Goal: Entertainment & Leisure: Browse casually

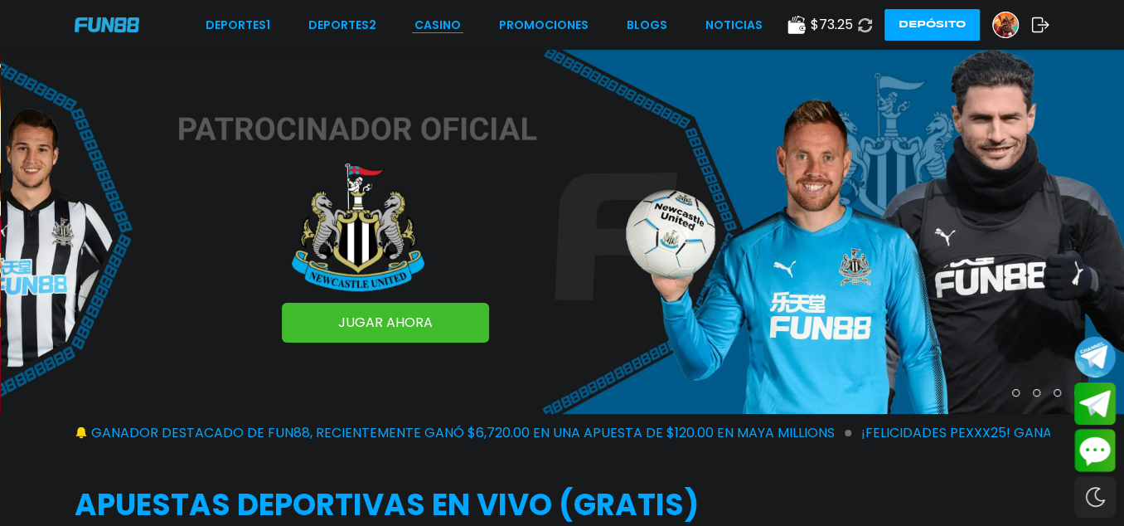
click at [434, 14] on div "Deportes 1 Deportes 2 CASINO Promociones BLOGS NOTICIAS $ 73.25 Depósito" at bounding box center [562, 25] width 1124 height 50
click at [434, 20] on link "CASINO" at bounding box center [437, 25] width 46 height 17
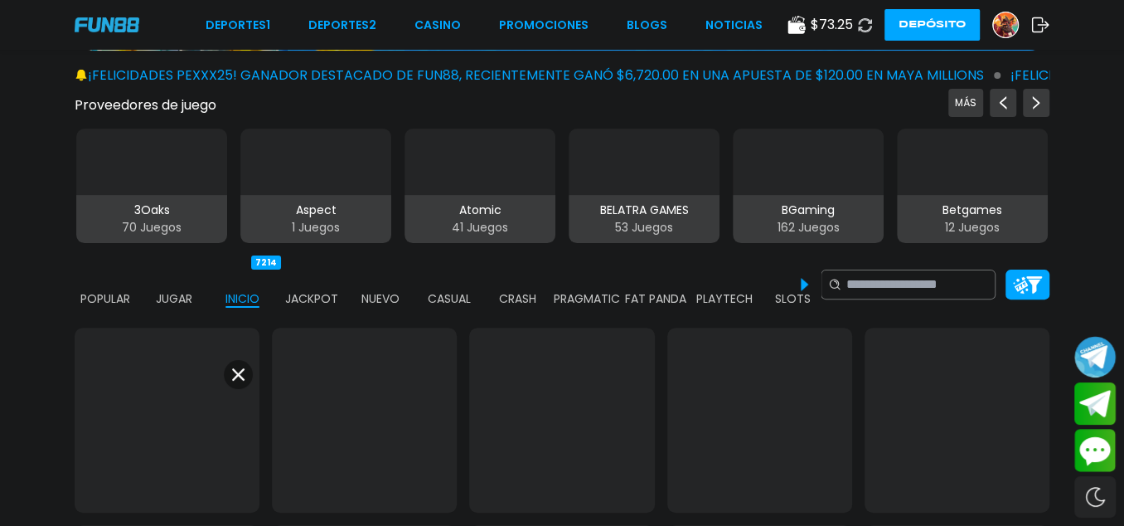
scroll to position [276, 0]
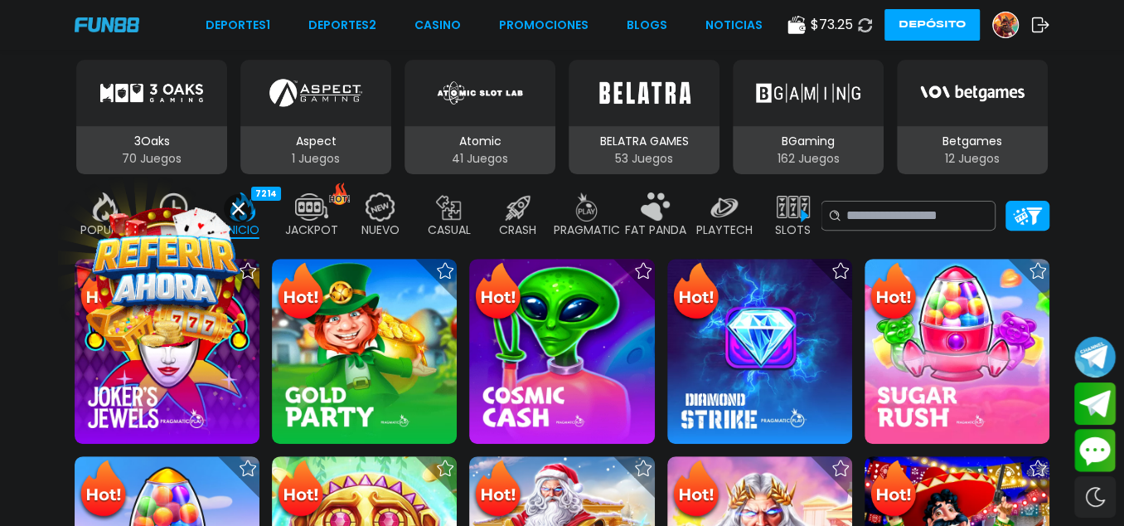
click at [245, 205] on button at bounding box center [238, 208] width 29 height 29
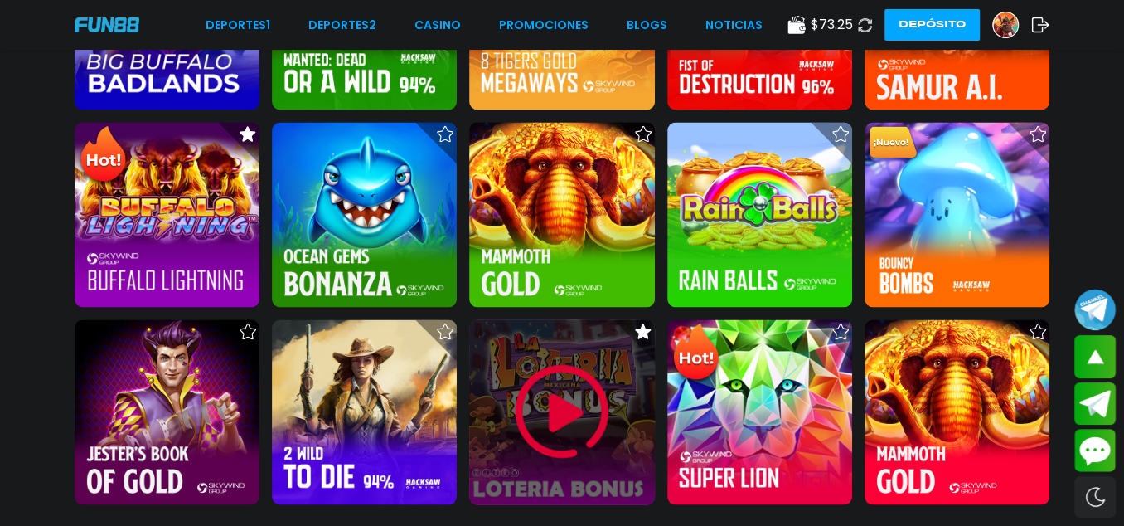
scroll to position [1934, 0]
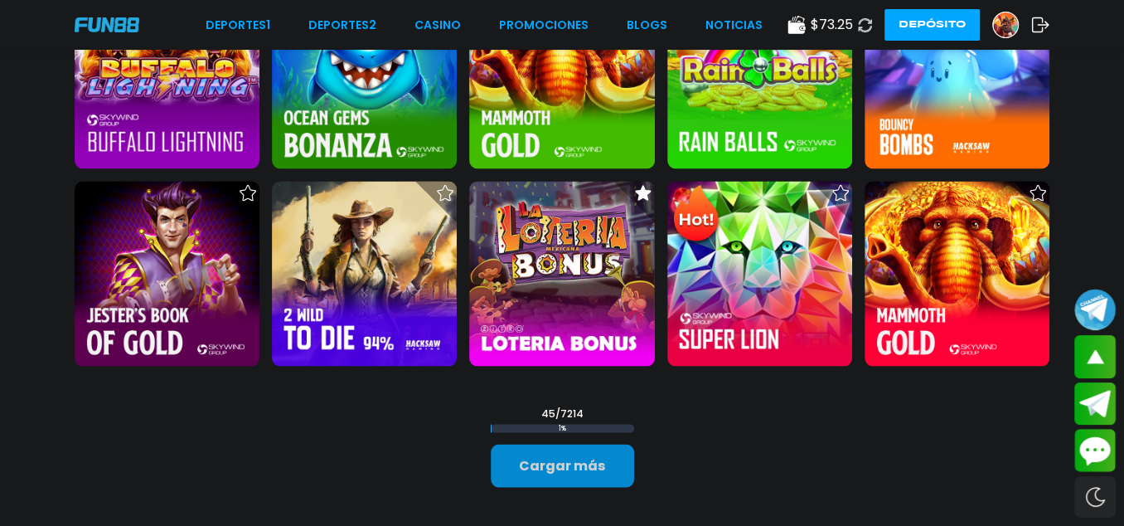
click at [594, 443] on button "Cargar más" at bounding box center [562, 464] width 143 height 43
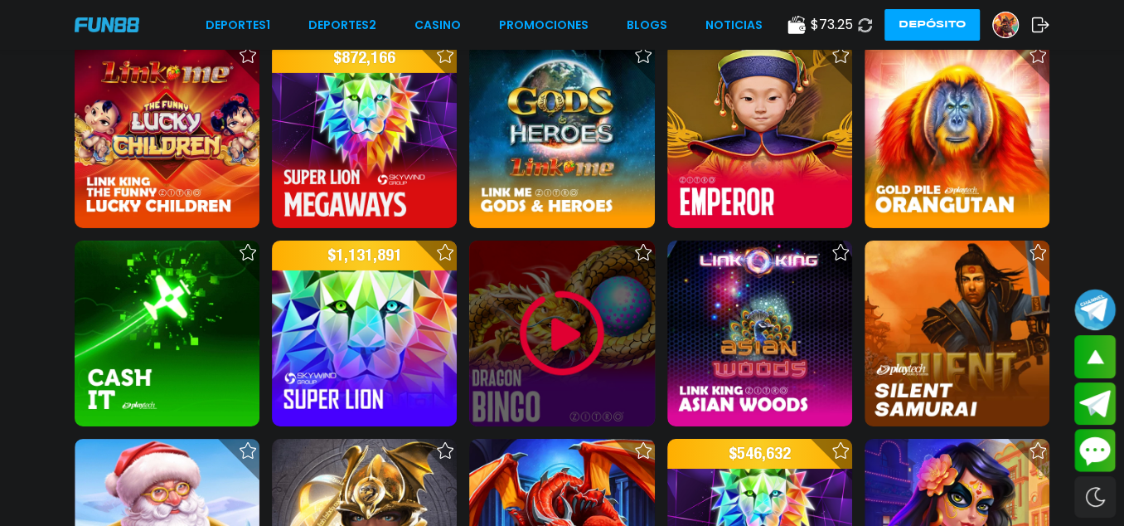
scroll to position [3730, 0]
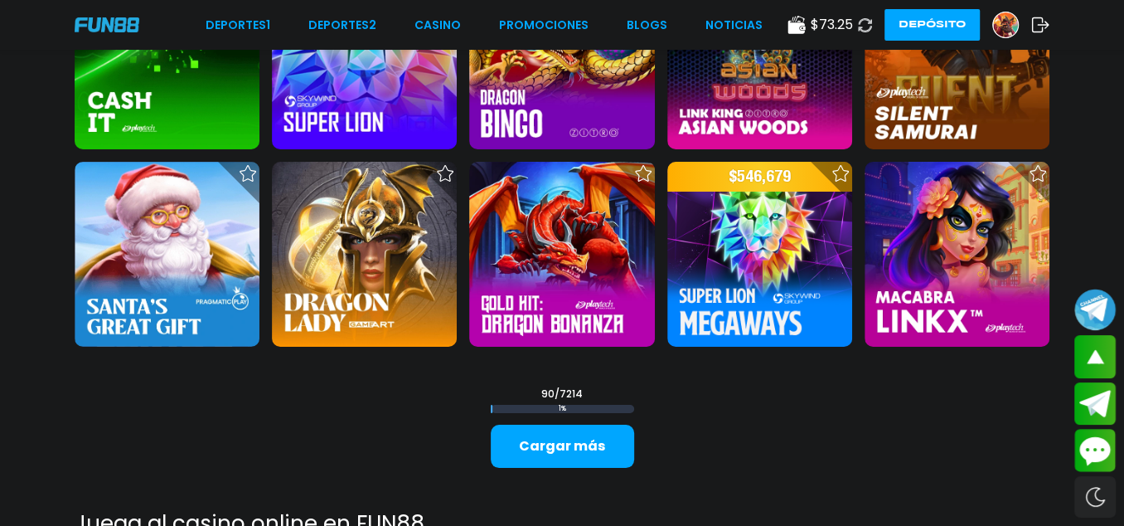
click at [584, 424] on button "Cargar más" at bounding box center [562, 445] width 143 height 43
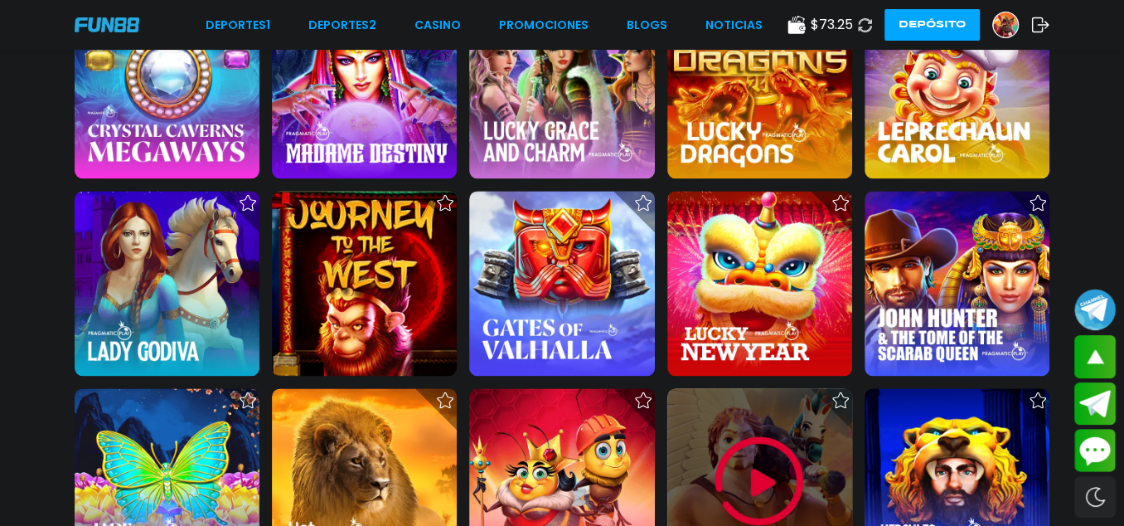
scroll to position [5555, 0]
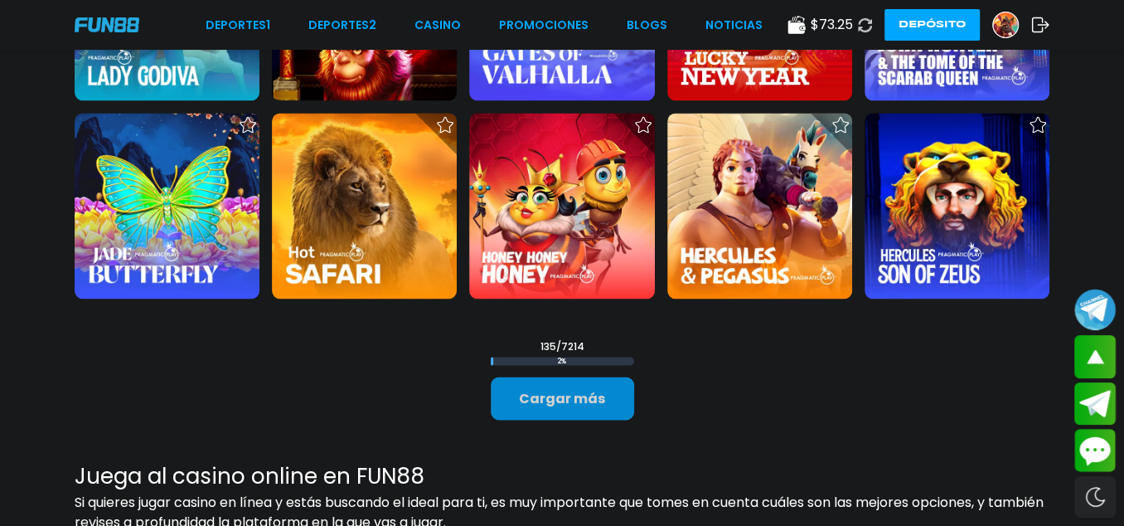
click at [549, 376] on button "Cargar más" at bounding box center [562, 397] width 143 height 43
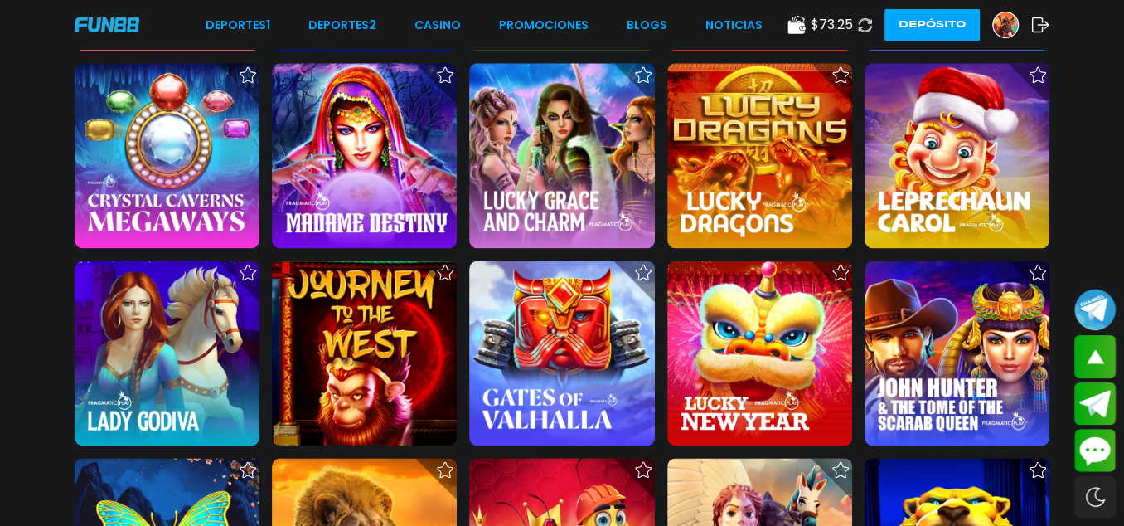
scroll to position [5279, 0]
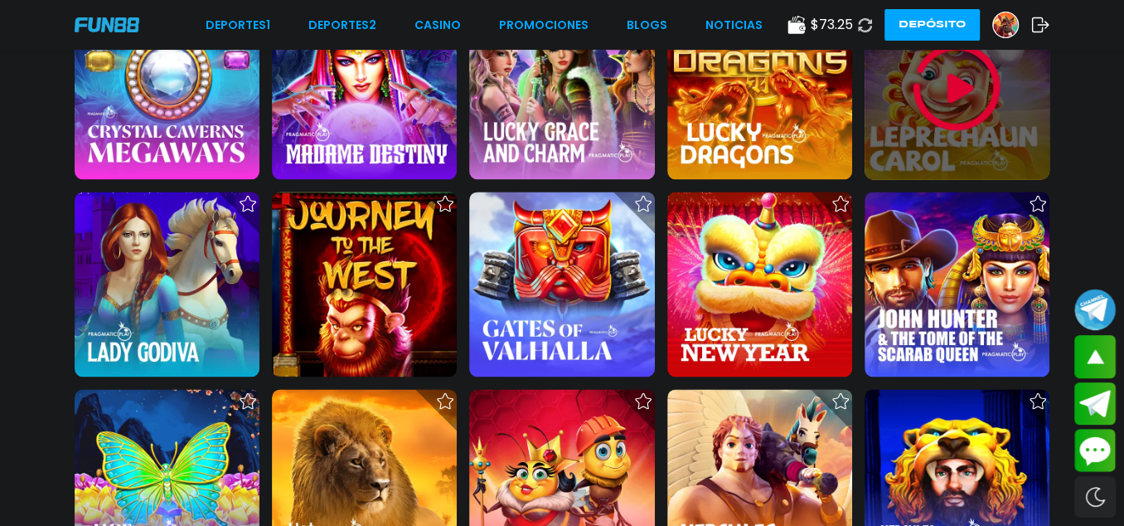
click at [949, 60] on img at bounding box center [956, 86] width 99 height 99
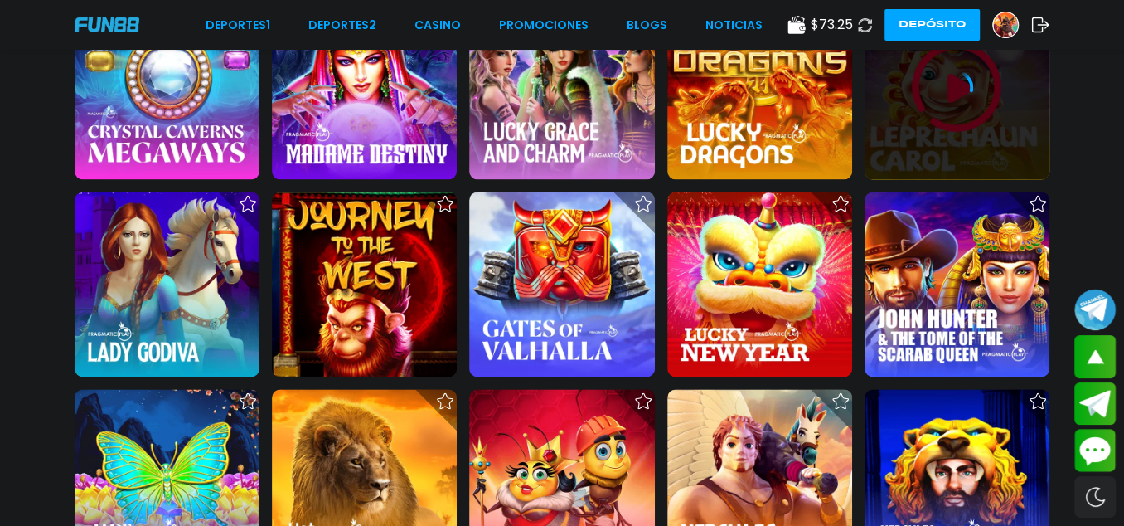
click at [942, 75] on div at bounding box center [957, 86] width 185 height 185
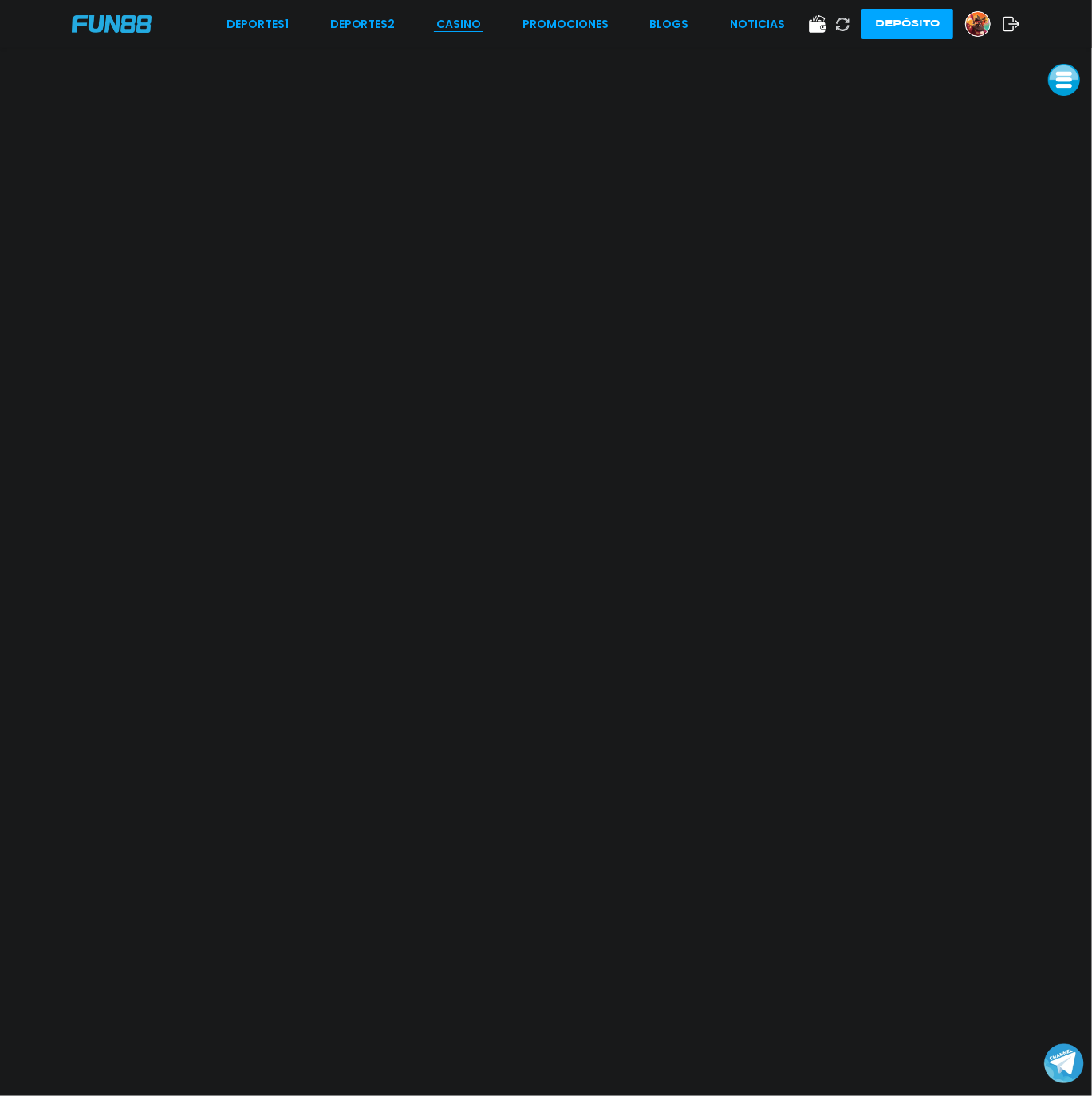
click at [471, 16] on link "CASINO" at bounding box center [458, 24] width 44 height 16
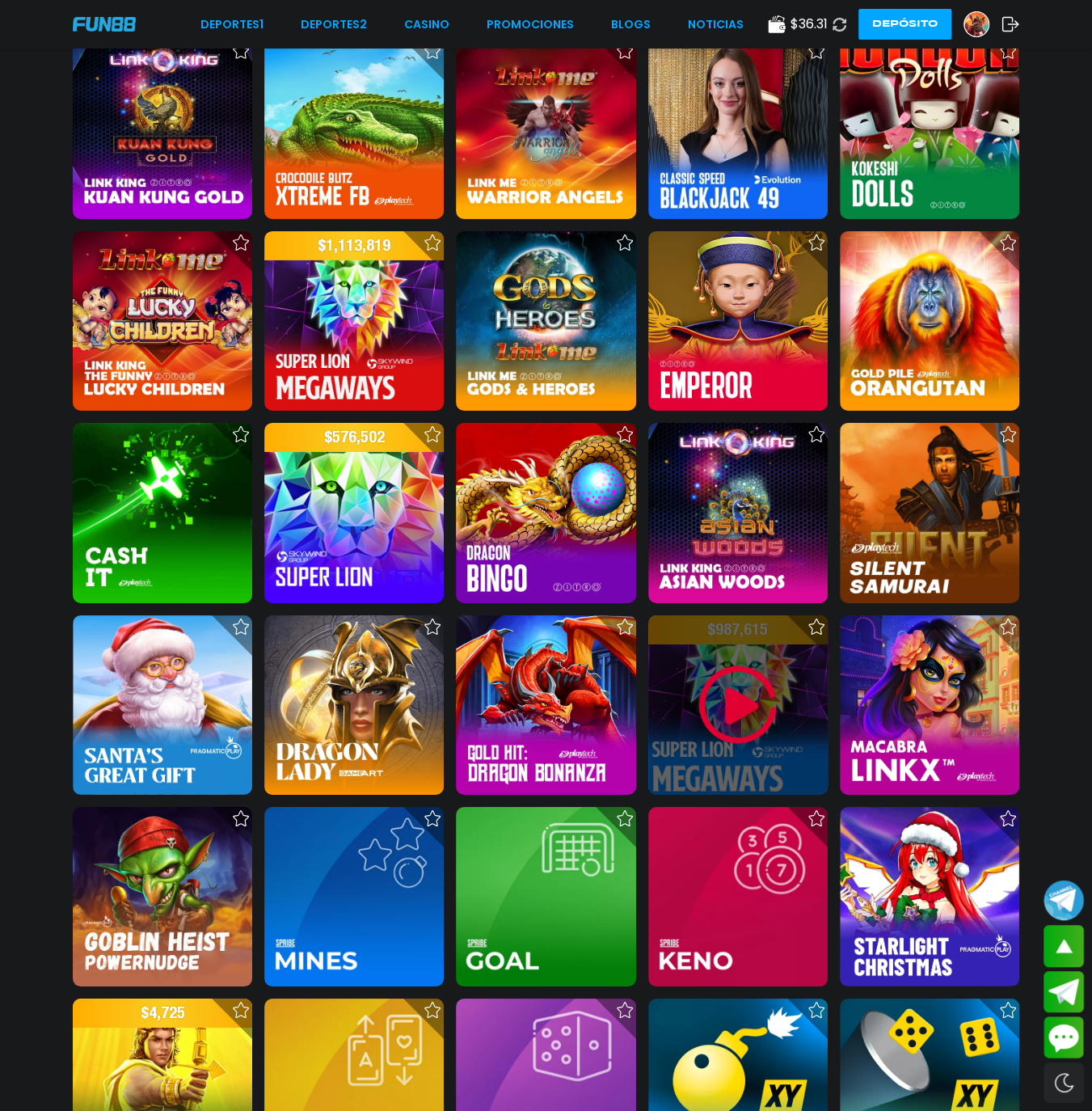
scroll to position [3368, 0]
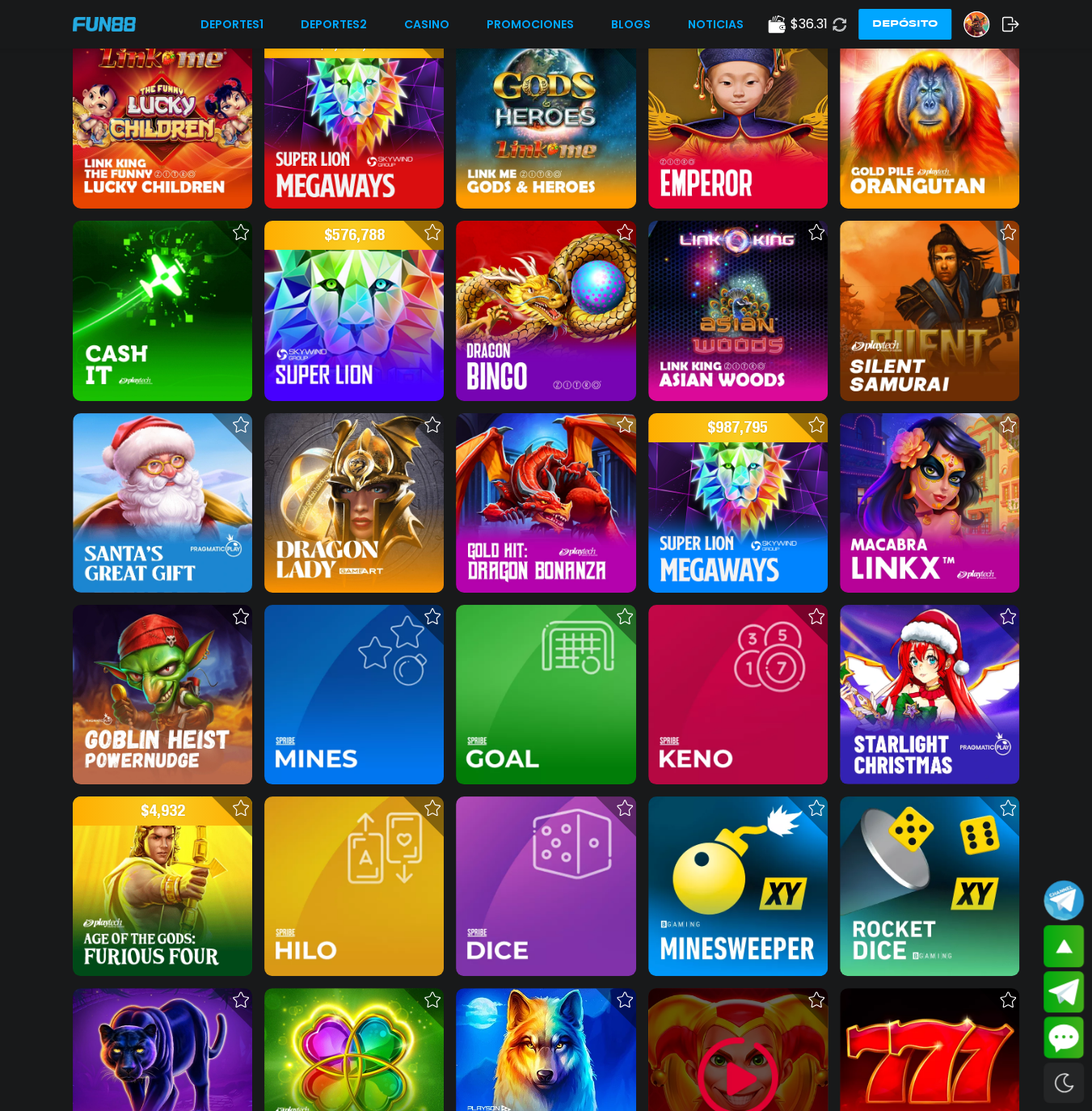
click at [737, 477] on img at bounding box center [737, 1077] width 97 height 97
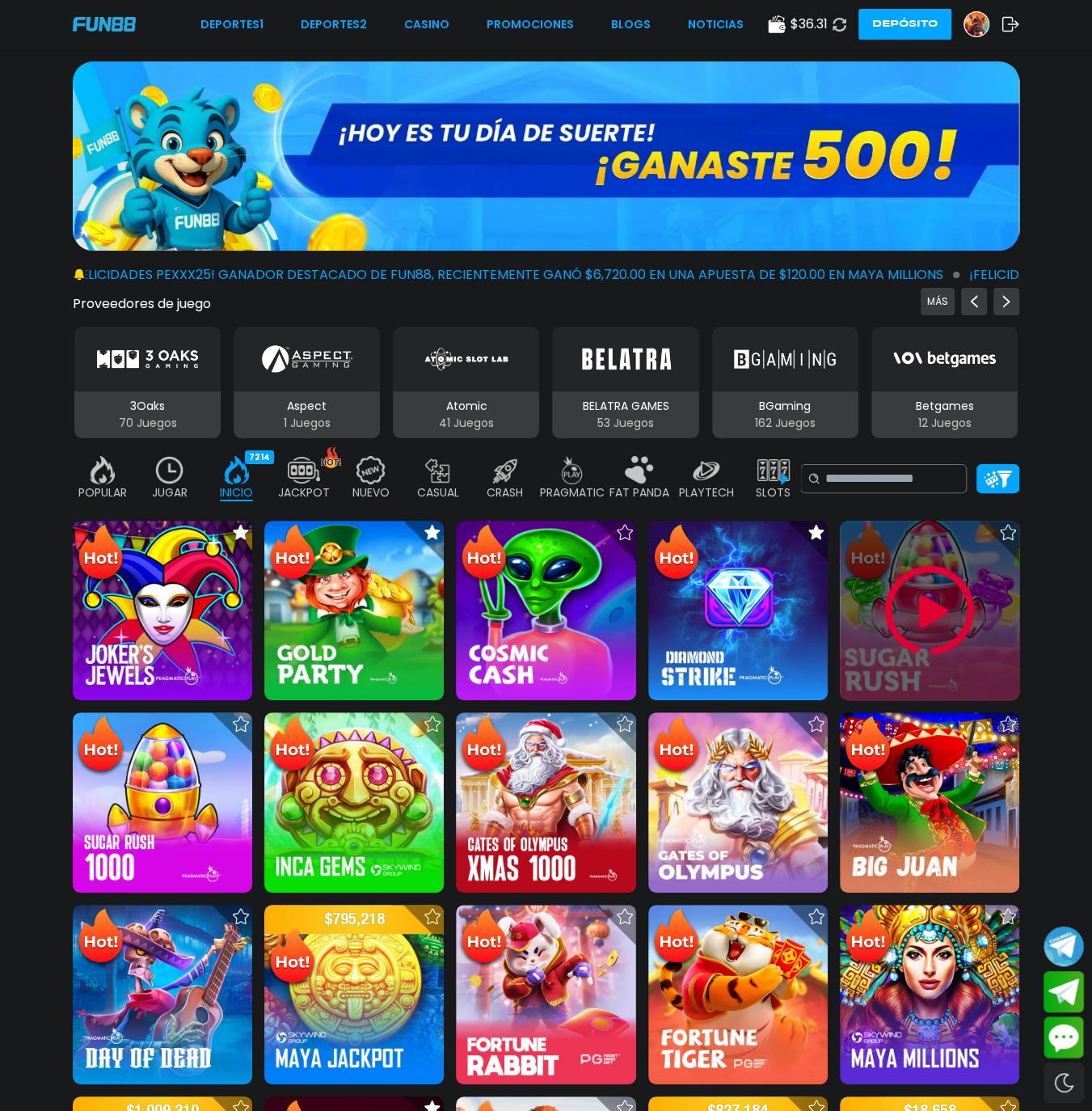
click at [914, 477] on img at bounding box center [928, 610] width 97 height 97
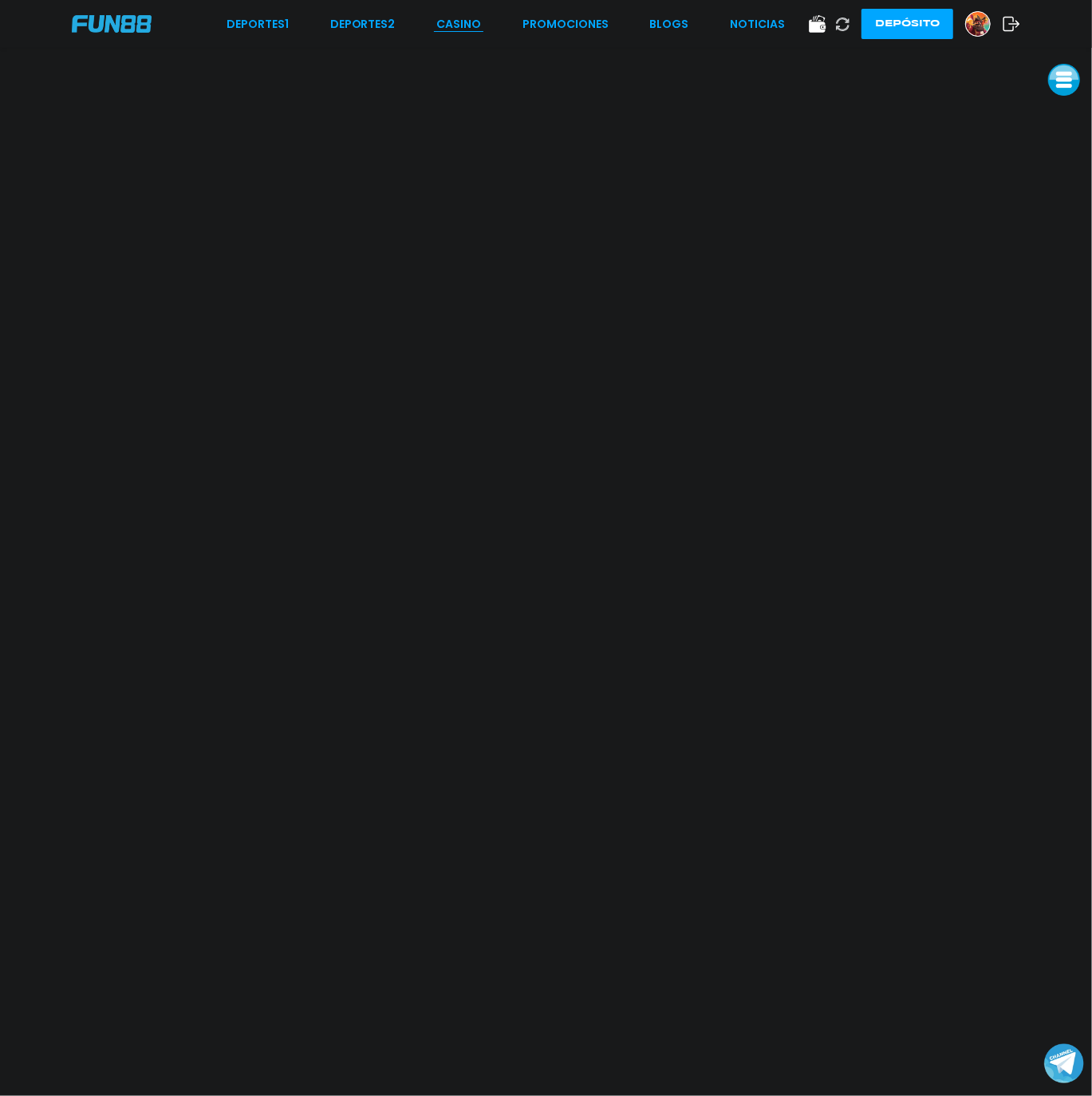
click at [467, 27] on link "CASINO" at bounding box center [458, 24] width 44 height 16
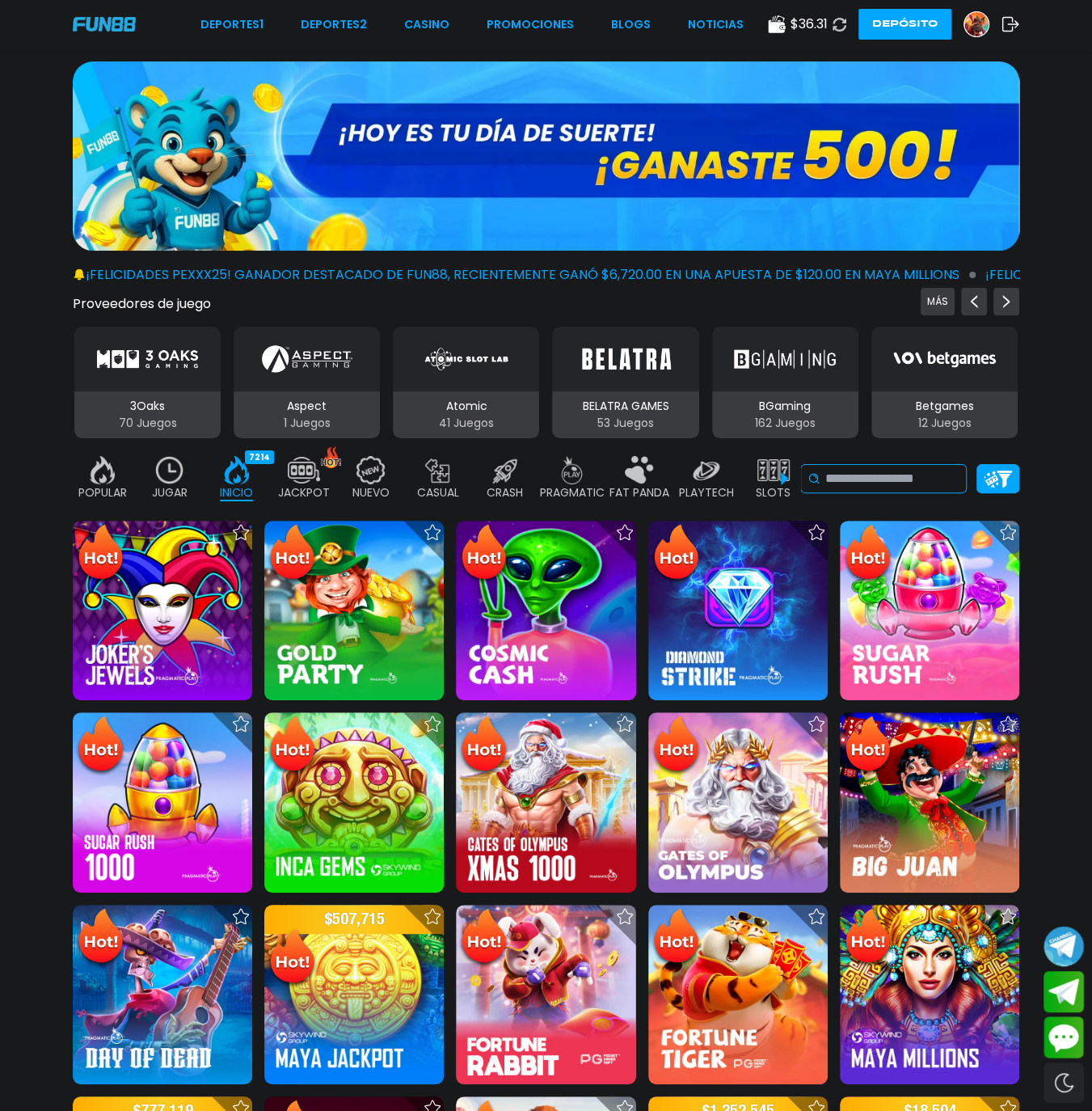
click at [887, 469] on input at bounding box center [892, 479] width 135 height 20
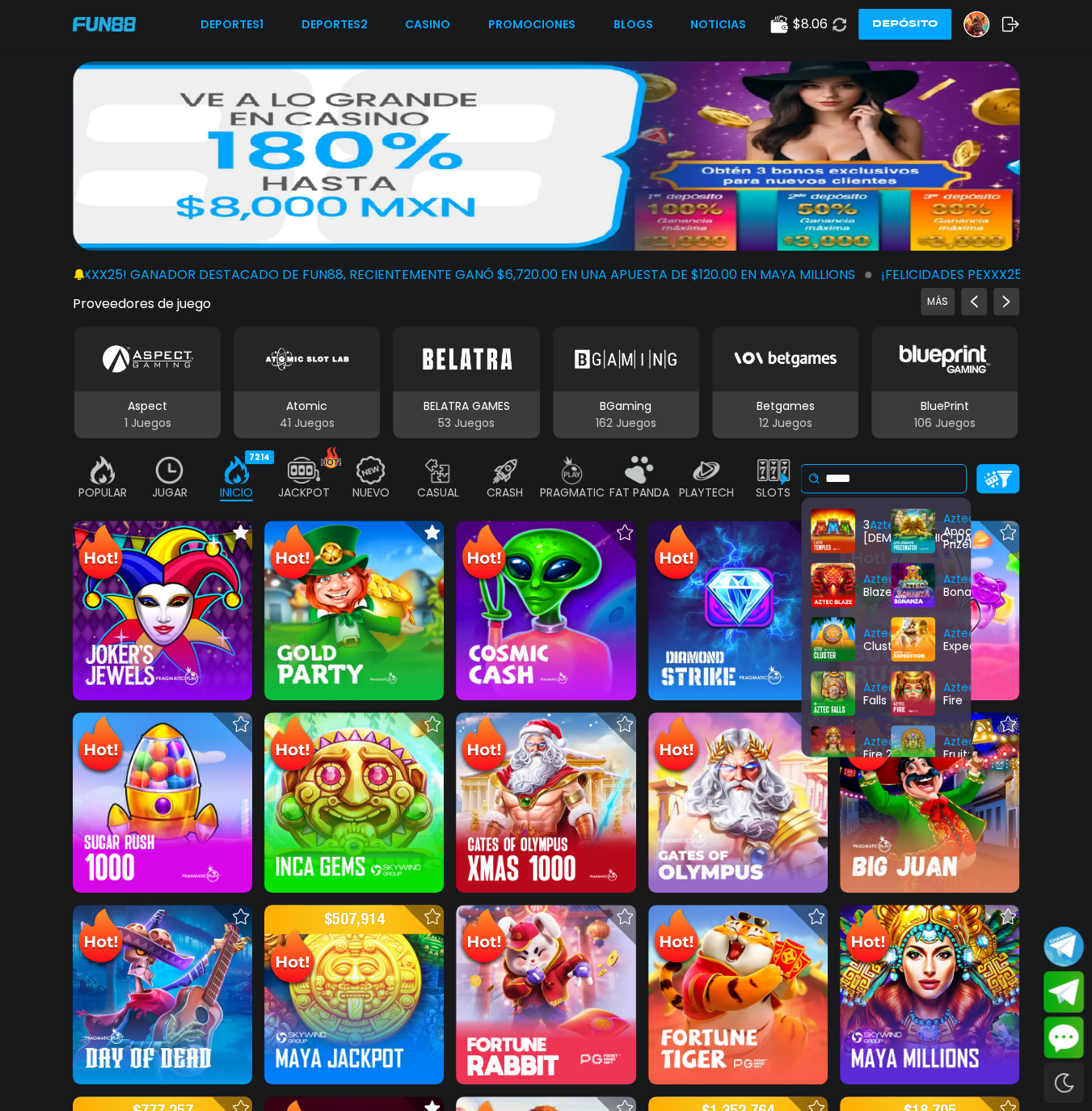
scroll to position [135, 0]
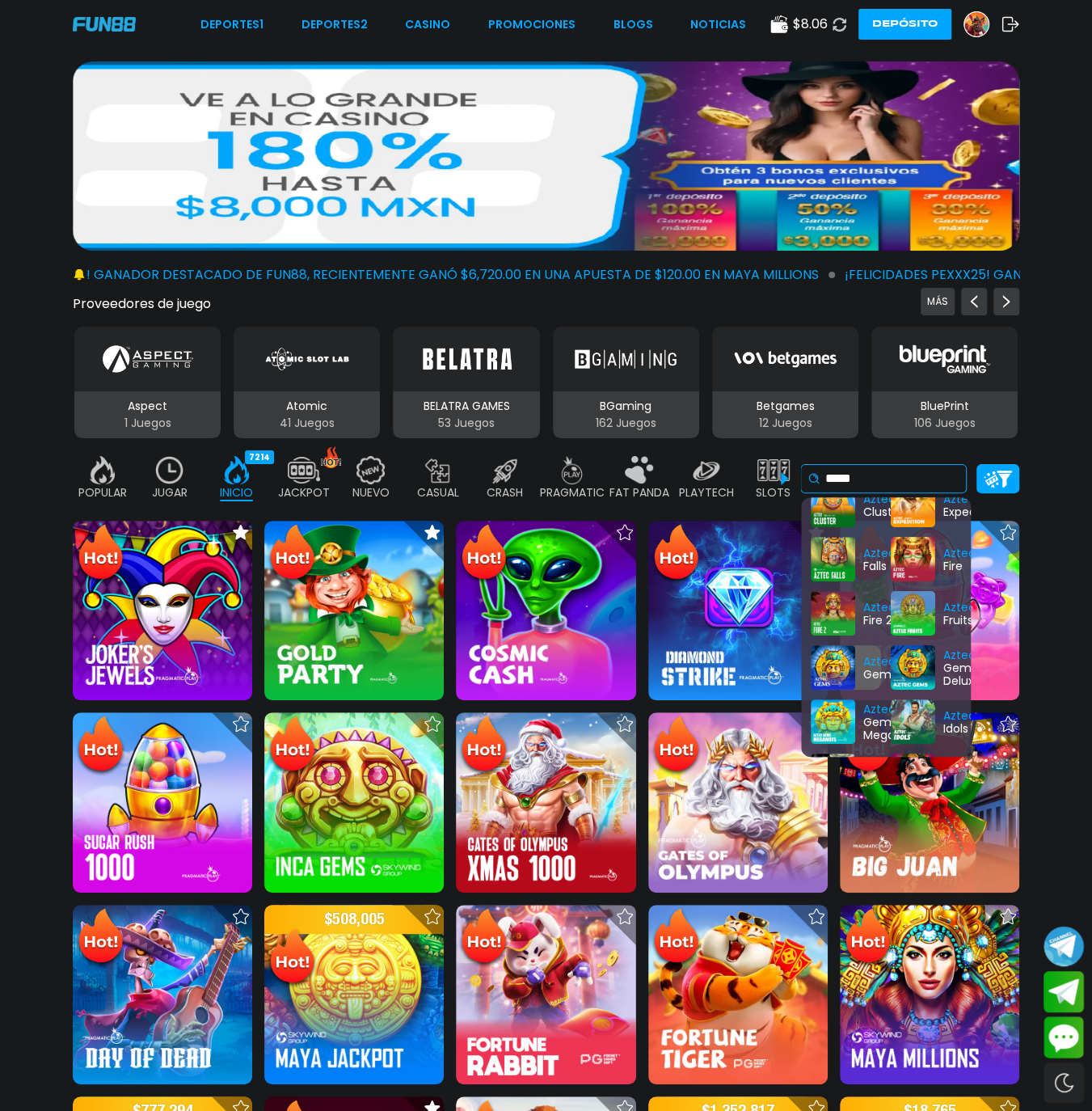
type input "*****"
click at [855, 477] on div "Aztec Gems" at bounding box center [845, 667] width 70 height 45
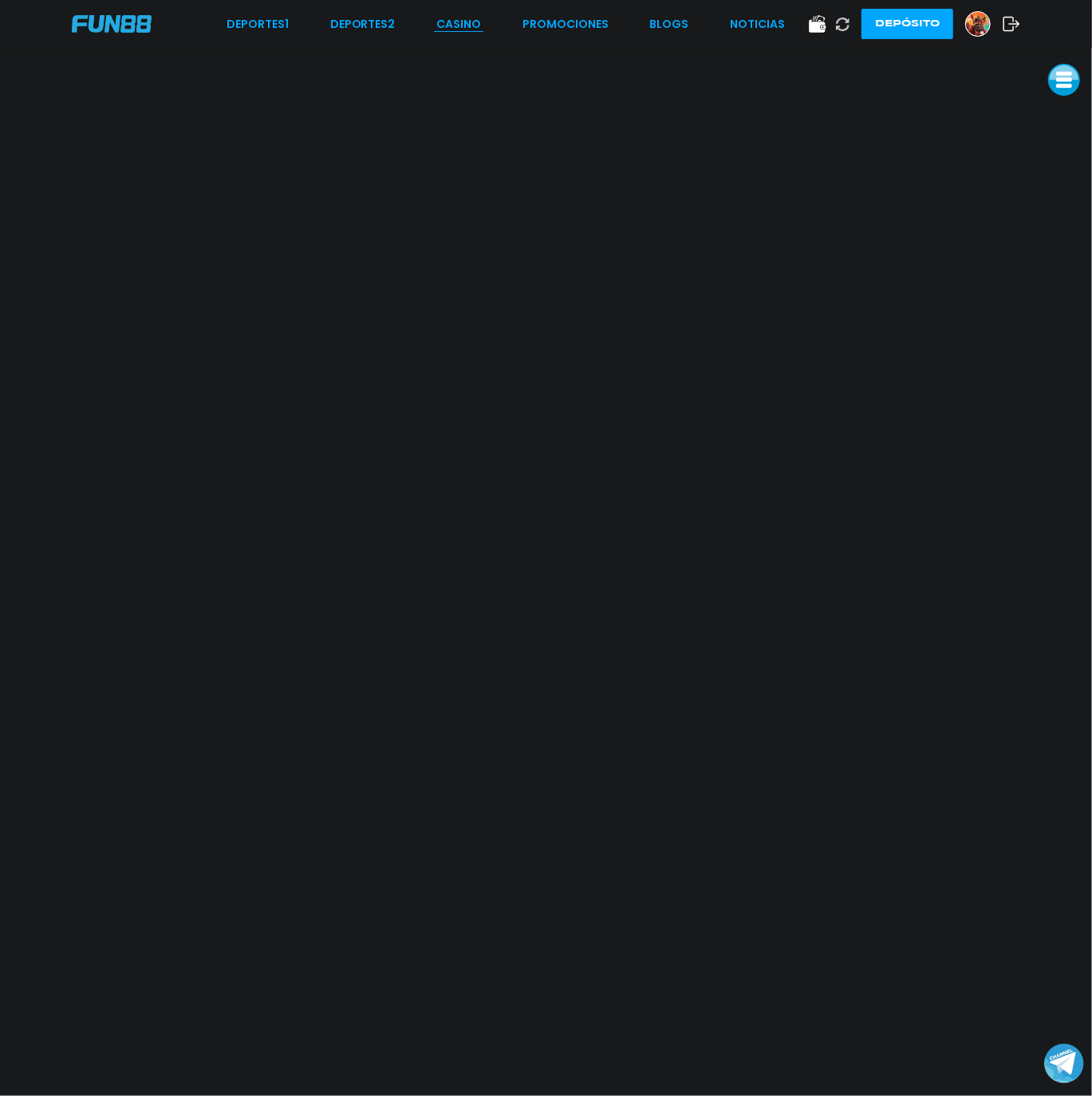
click at [449, 19] on link "CASINO" at bounding box center [458, 24] width 44 height 16
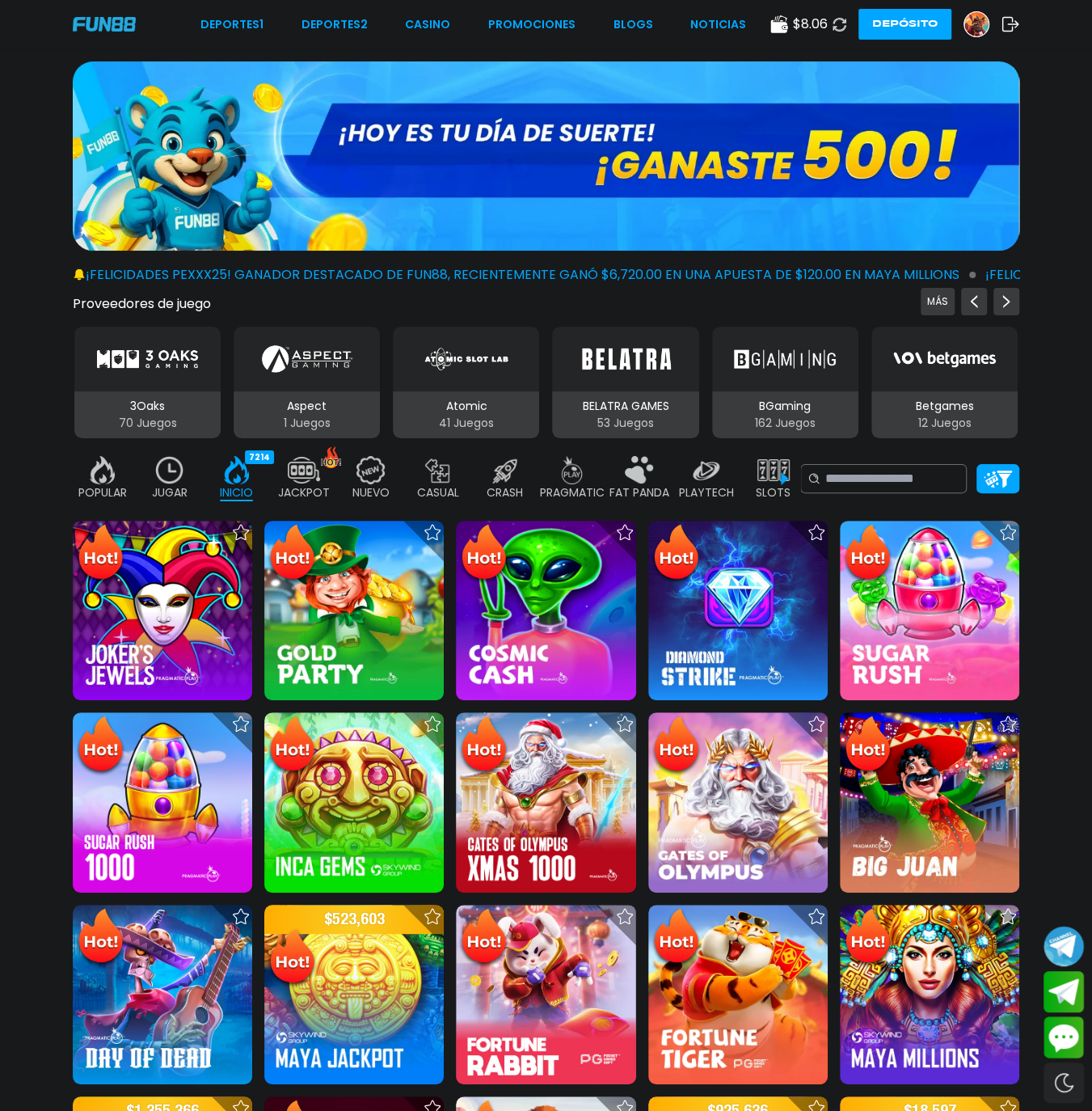
click at [786, 23] on use at bounding box center [778, 24] width 17 height 18
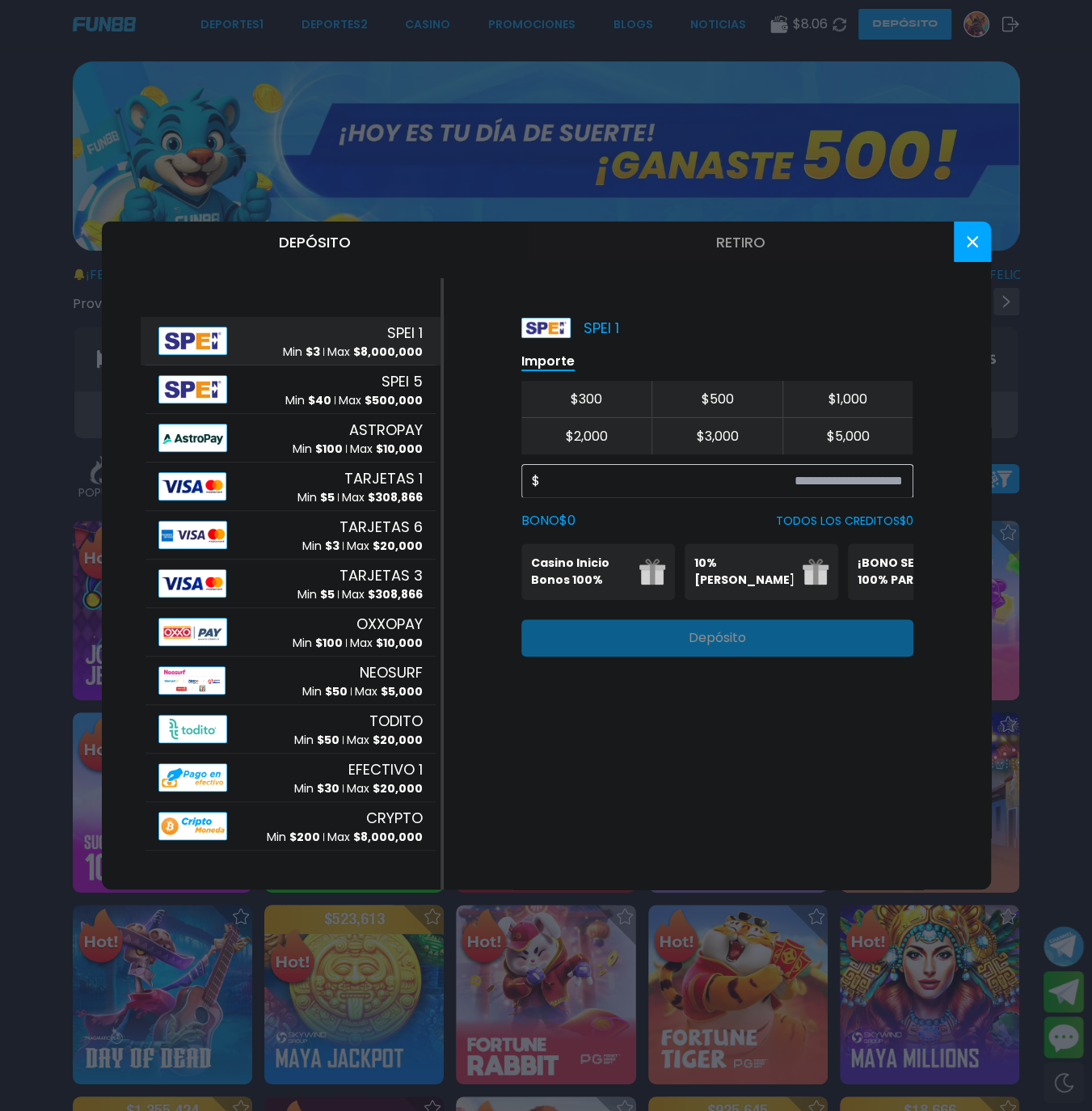
click at [804, 81] on div at bounding box center [546, 555] width 1092 height 1111
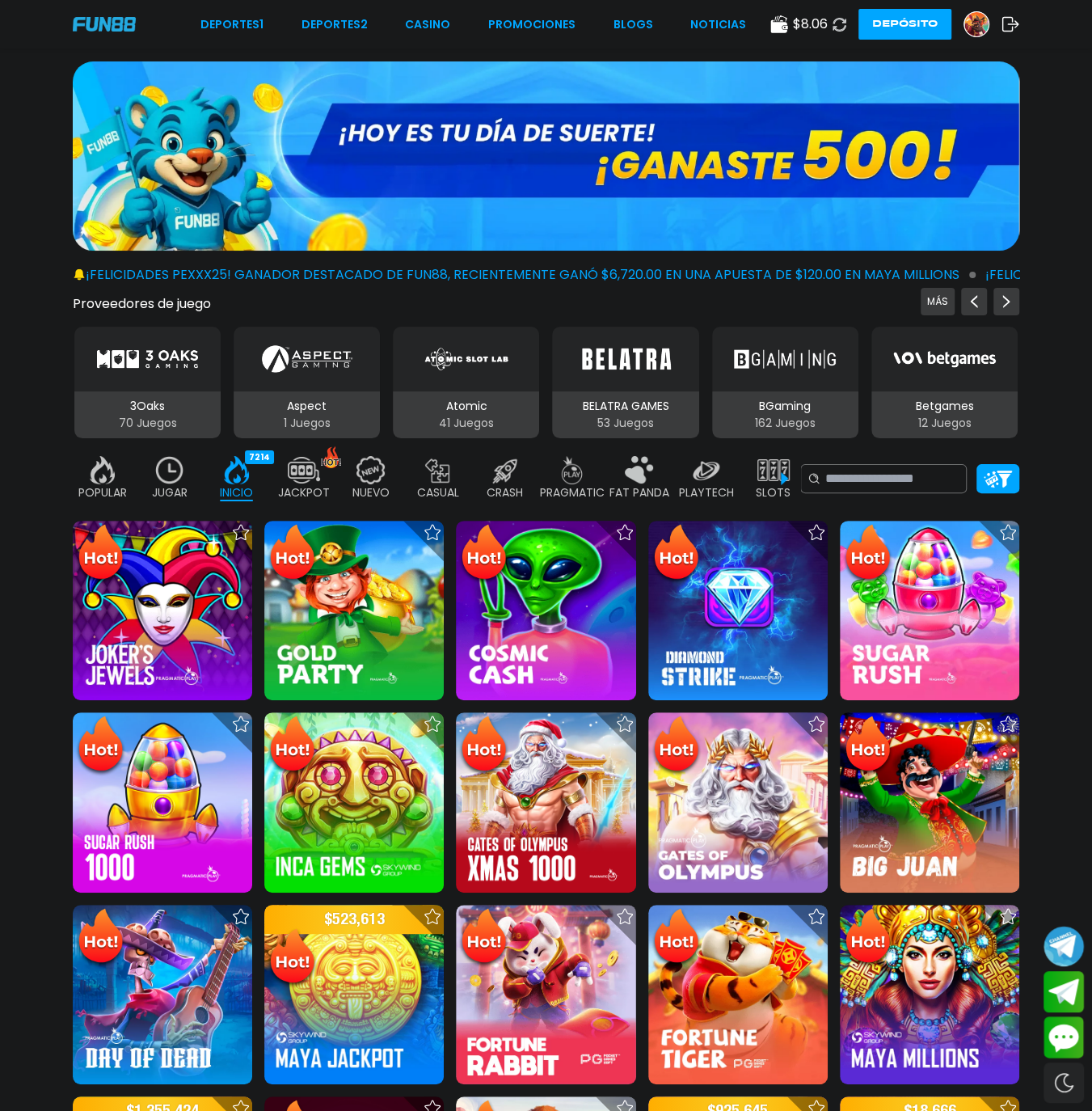
click at [974, 248] on div at bounding box center [546, 159] width 1092 height 196
click at [824, 28] on span "$ 0.14" at bounding box center [811, 24] width 31 height 20
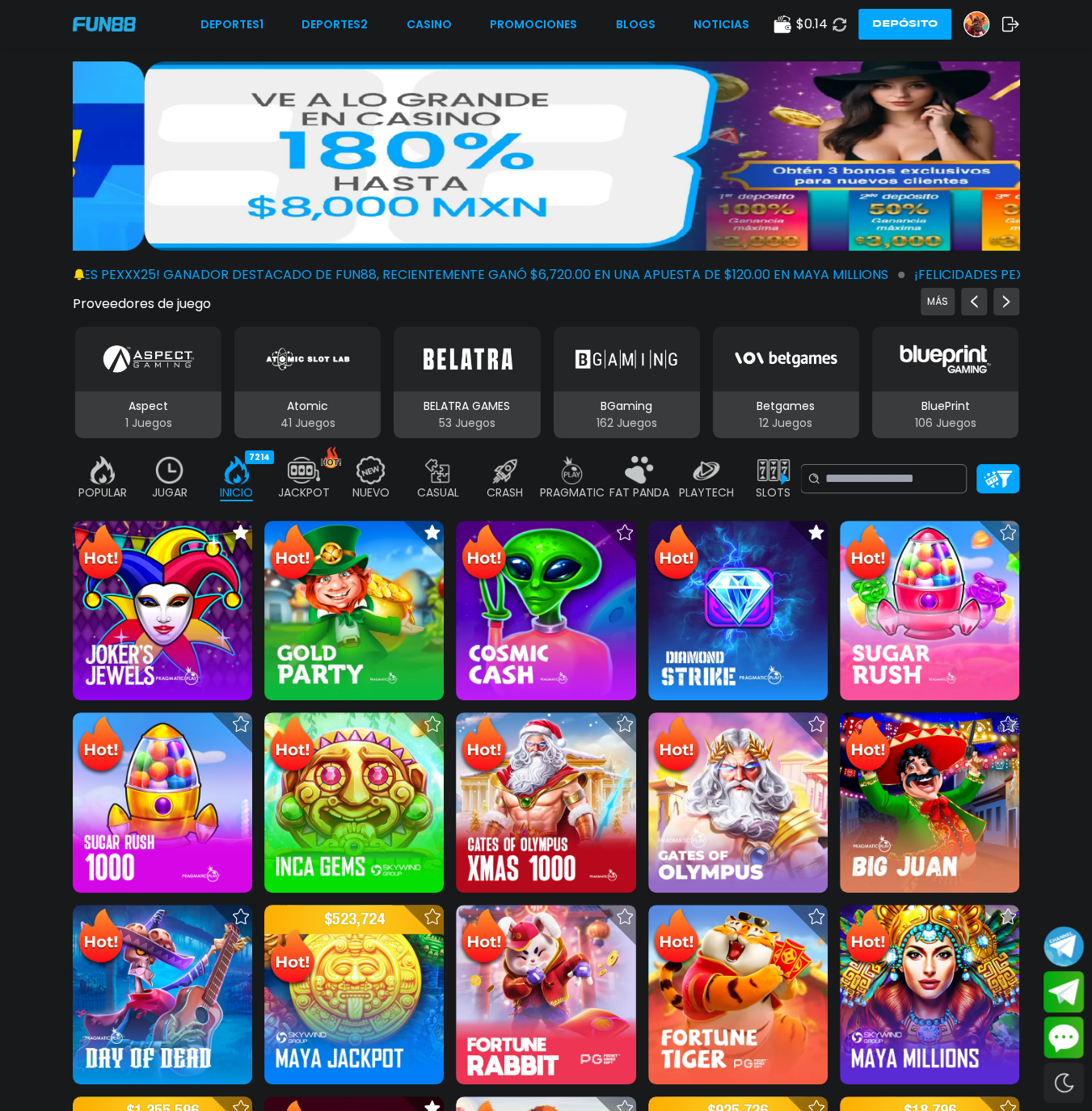
click at [982, 21] on img at bounding box center [976, 23] width 24 height 24
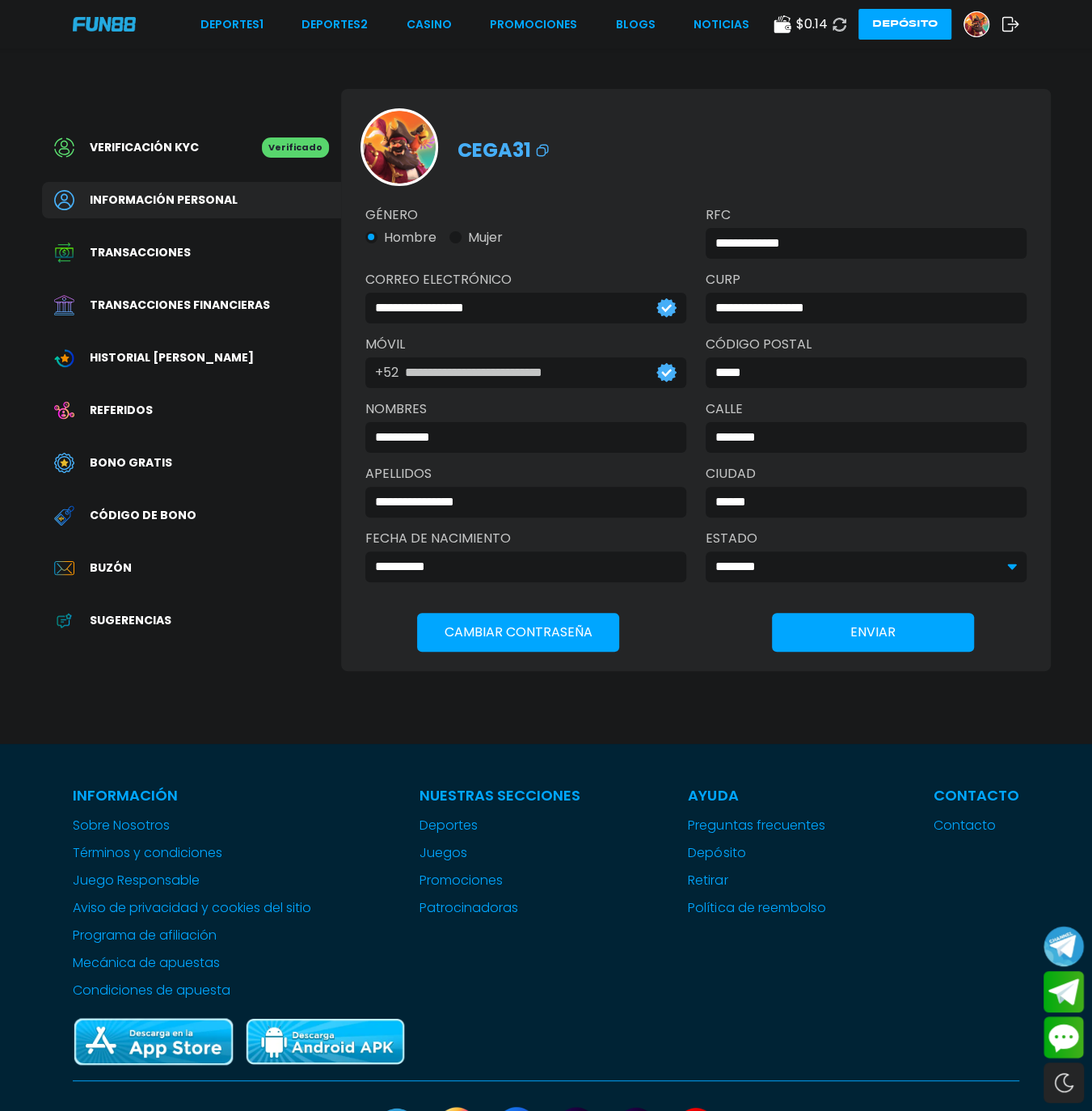
click at [143, 455] on span "Bono Gratis" at bounding box center [131, 462] width 83 height 17
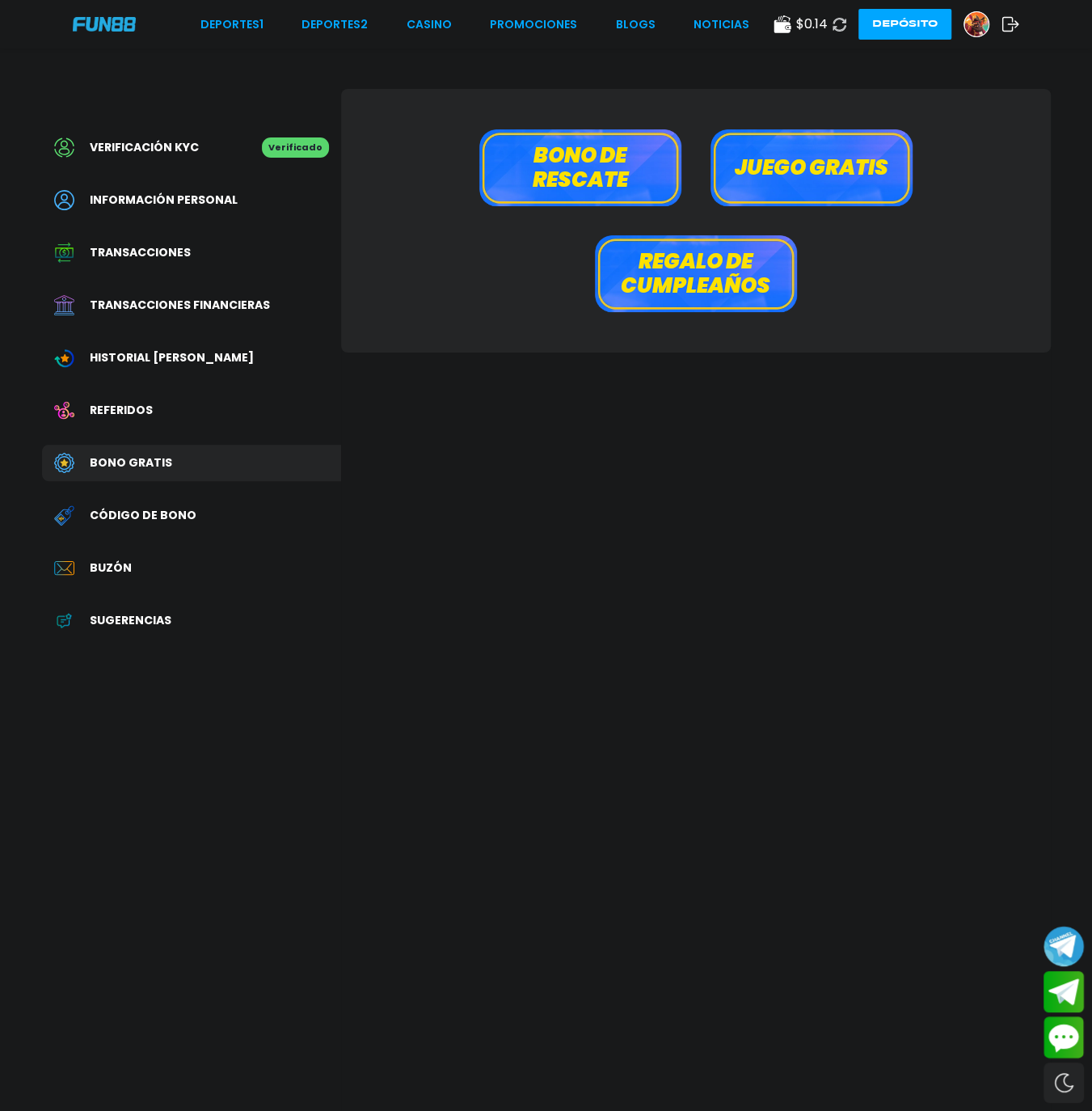
click at [636, 176] on button "Bono de rescate" at bounding box center [580, 168] width 202 height 77
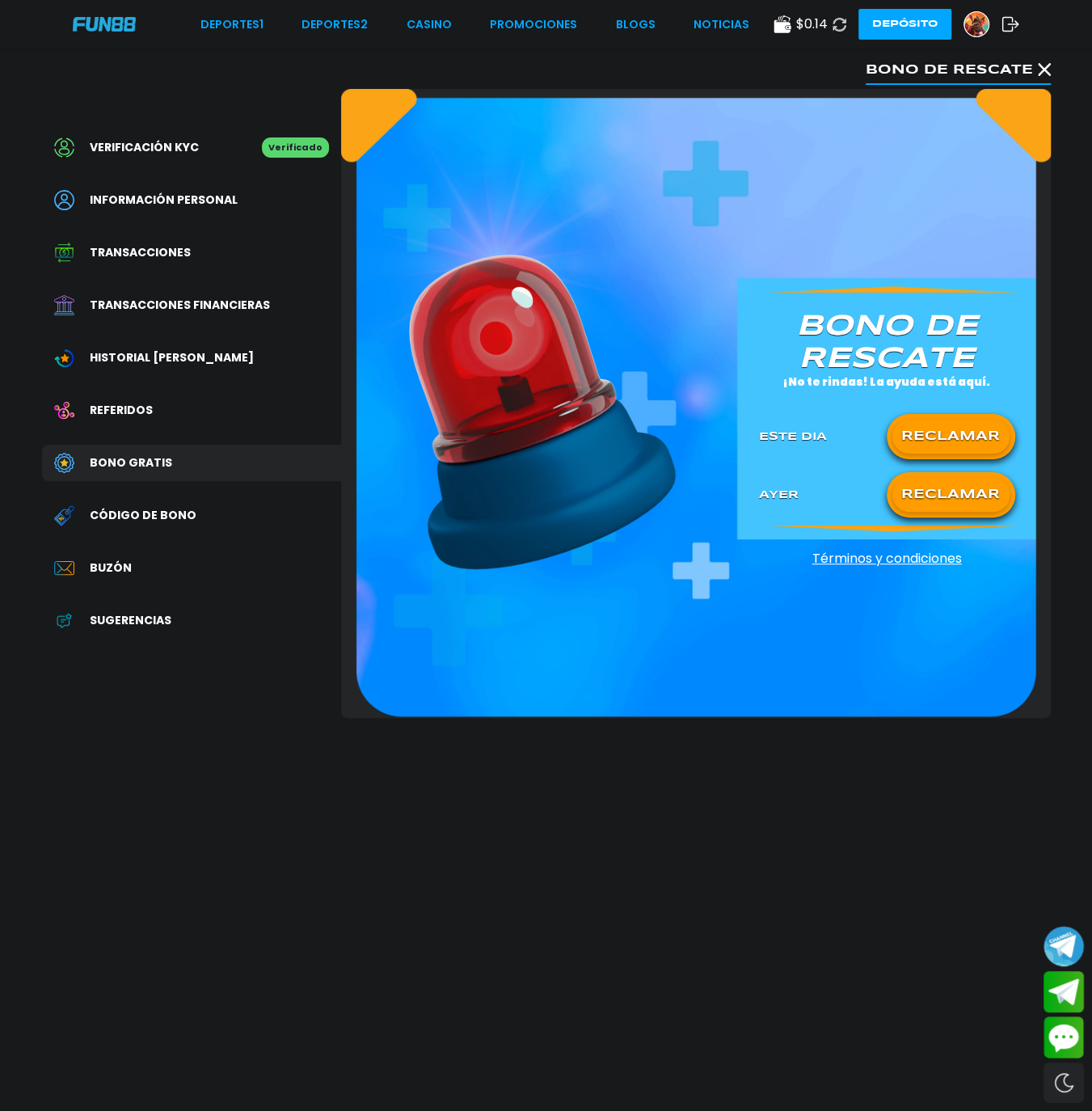
click at [968, 427] on button "RECLAMAR" at bounding box center [951, 436] width 117 height 34
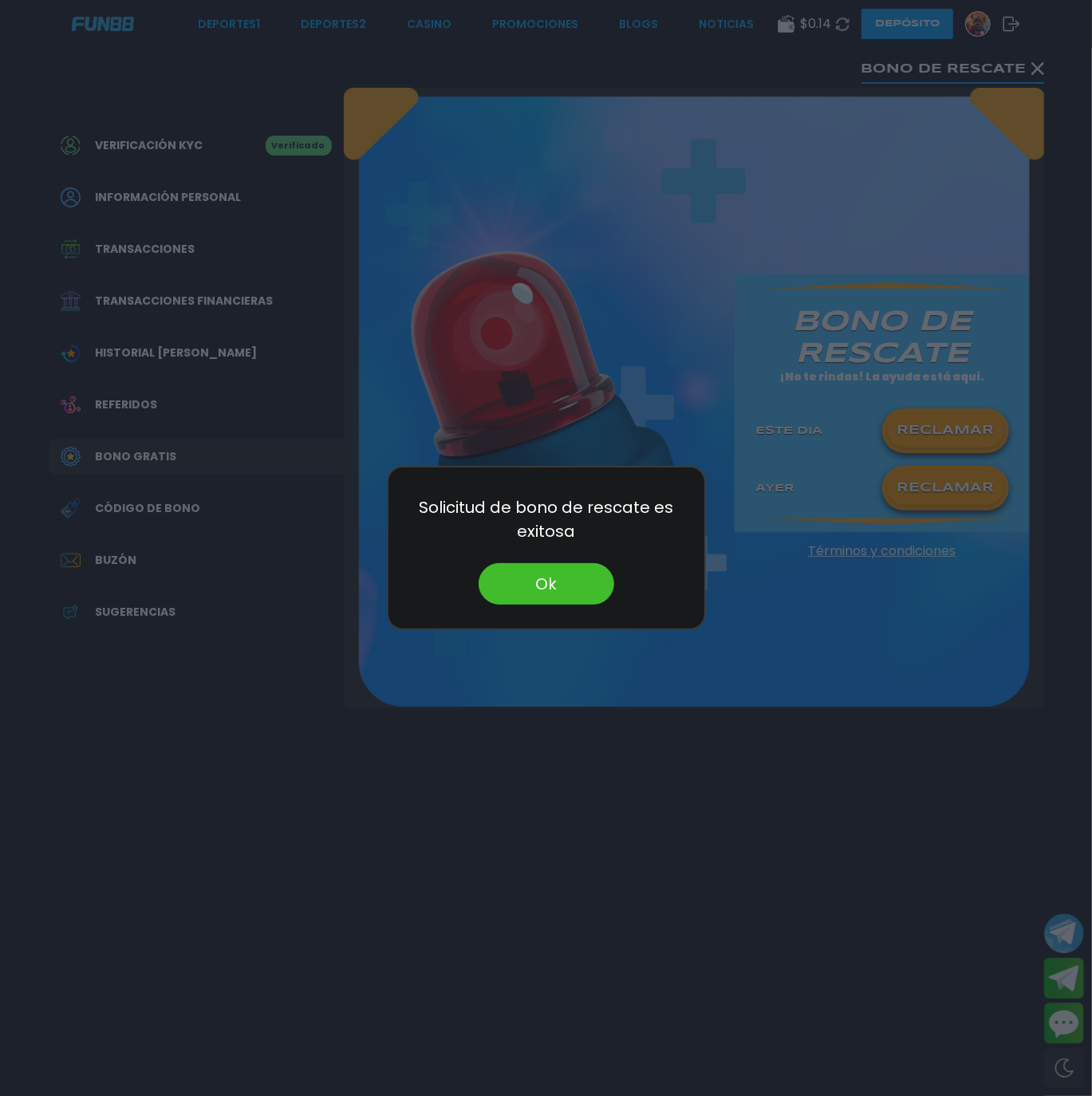
click at [552, 471] on button "Ok" at bounding box center [546, 583] width 136 height 41
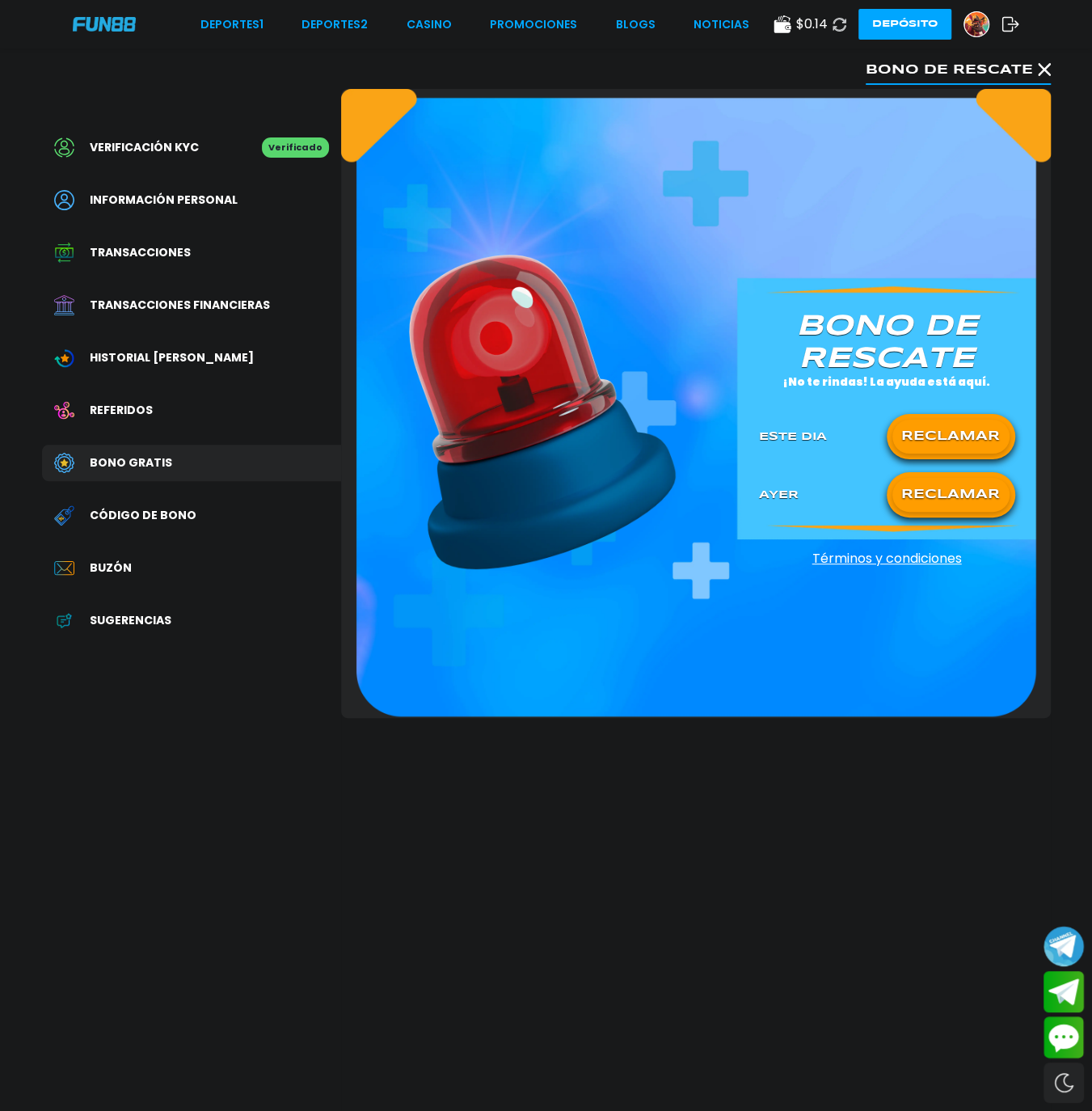
click at [848, 20] on use at bounding box center [839, 24] width 20 height 20
click at [451, 21] on link "CASINO" at bounding box center [429, 24] width 45 height 17
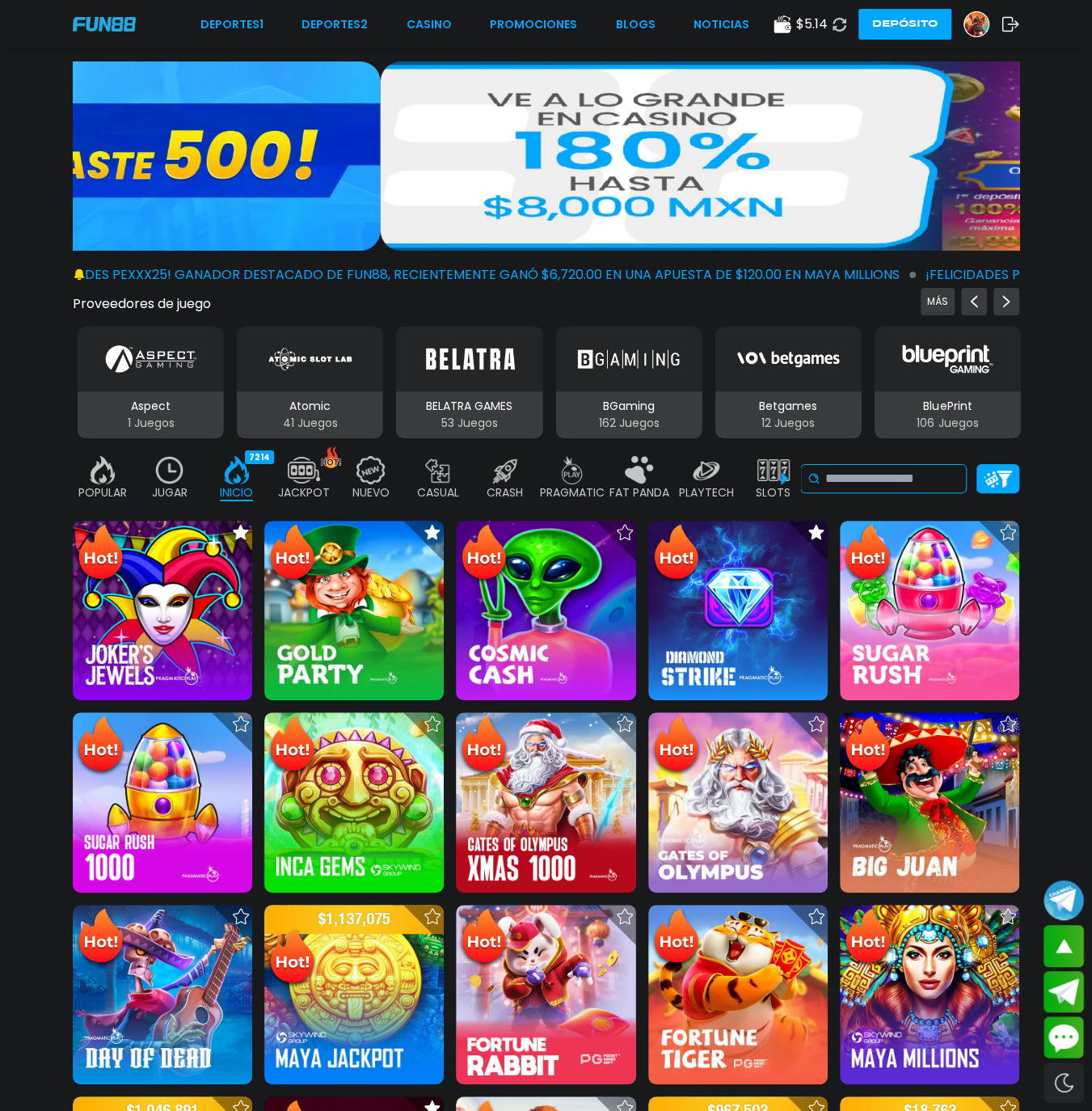
click at [881, 469] on input at bounding box center [892, 479] width 135 height 20
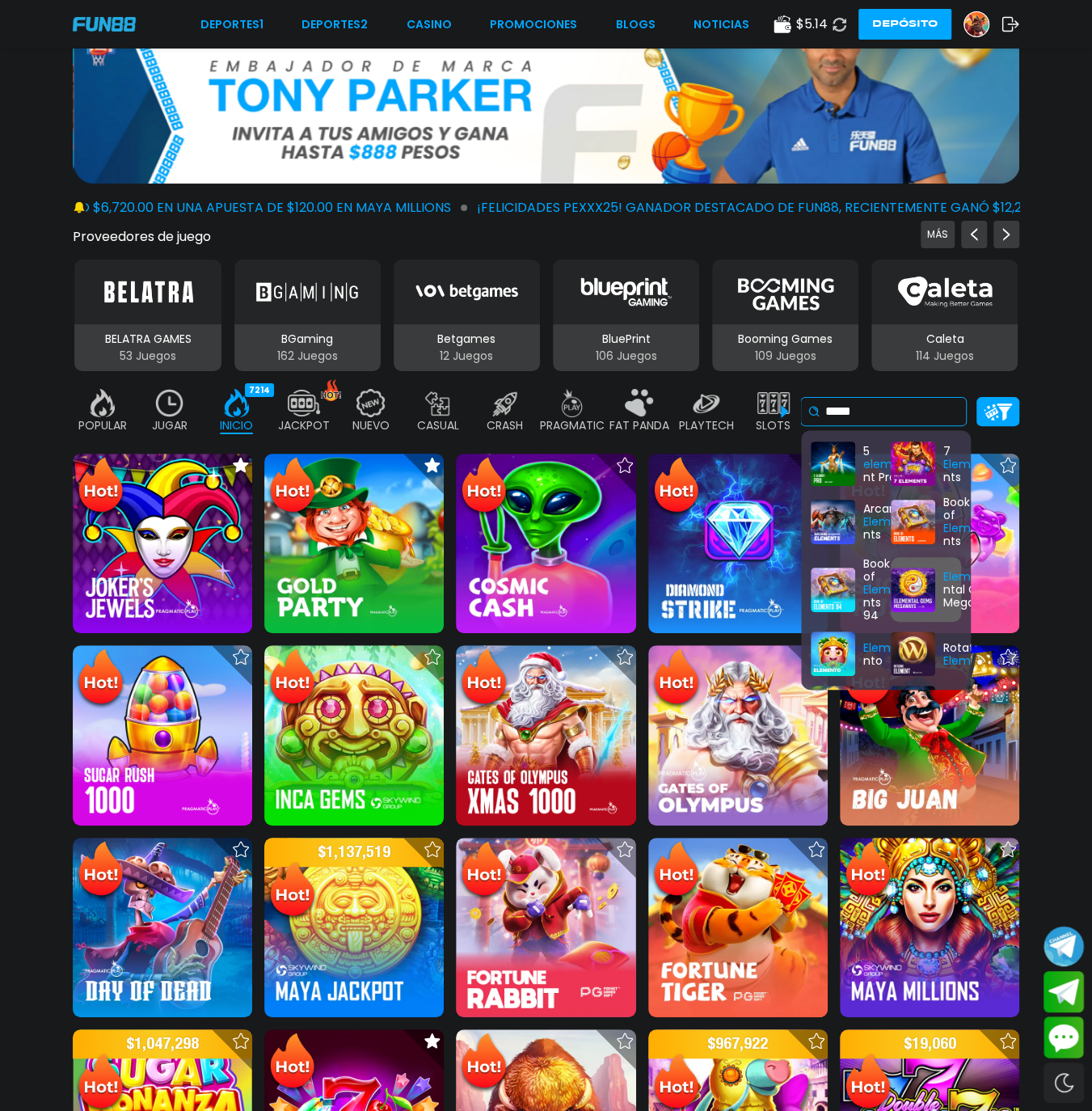
type input "*****"
click at [918, 477] on div "Eleme ntal Gems Megaways" at bounding box center [925, 589] width 70 height 64
